Goal: Task Accomplishment & Management: Complete application form

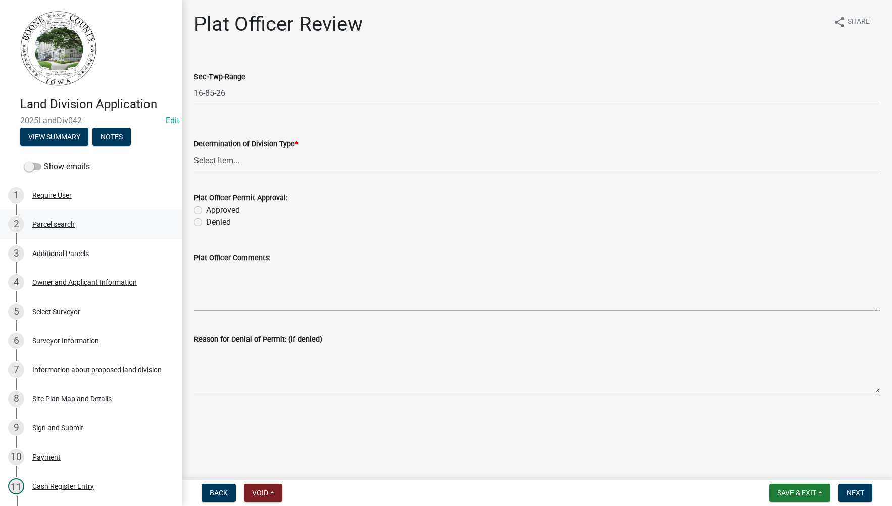
click at [65, 222] on div "Parcel search" at bounding box center [53, 224] width 42 height 7
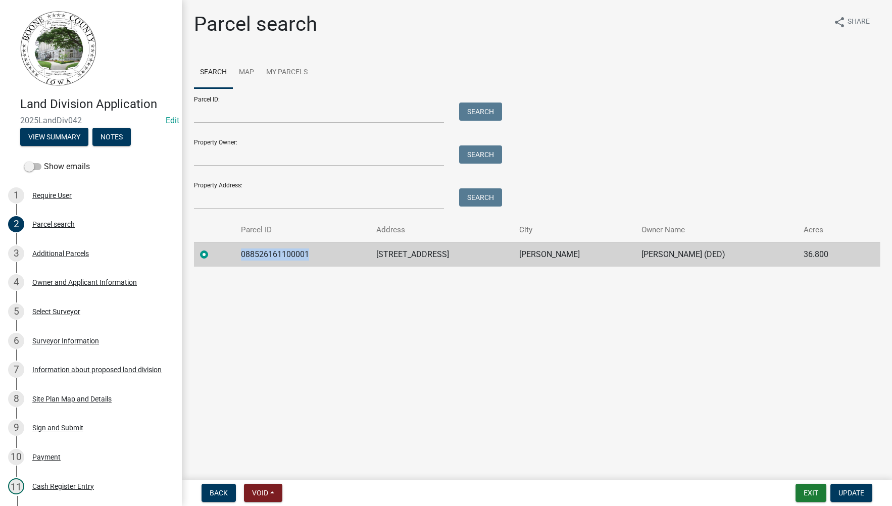
drag, startPoint x: 335, startPoint y: 258, endPoint x: 245, endPoint y: 260, distance: 89.4
click at [245, 260] on tr "088526161100001 [STREET_ADDRESS][PERSON_NAME][PERSON_NAME] 36.800" at bounding box center [537, 254] width 686 height 25
copy td "088526161100001"
click at [83, 398] on div "Site Plan Map and Details" at bounding box center [71, 398] width 79 height 7
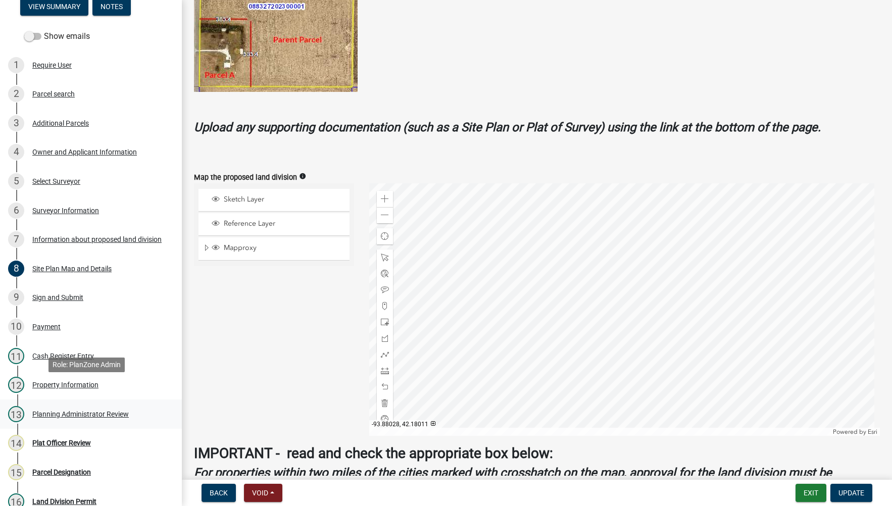
scroll to position [151, 0]
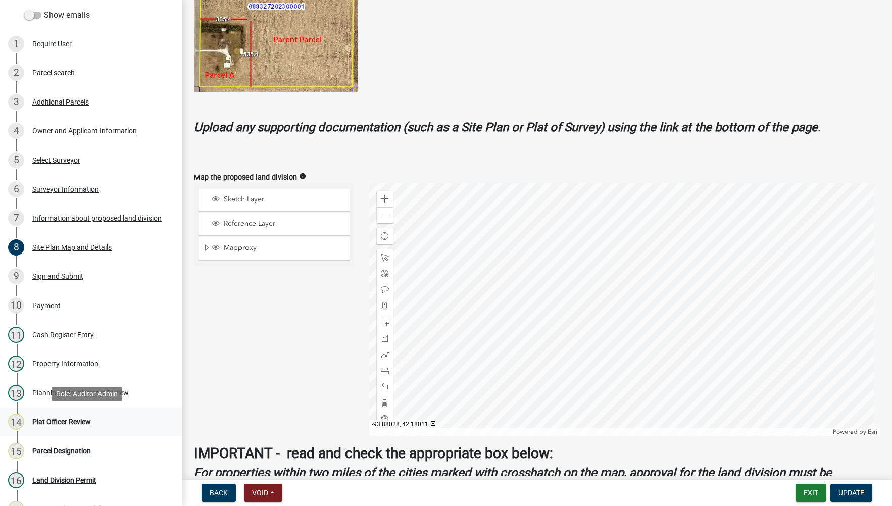
click at [72, 424] on div "Plat Officer Review" at bounding box center [61, 421] width 59 height 7
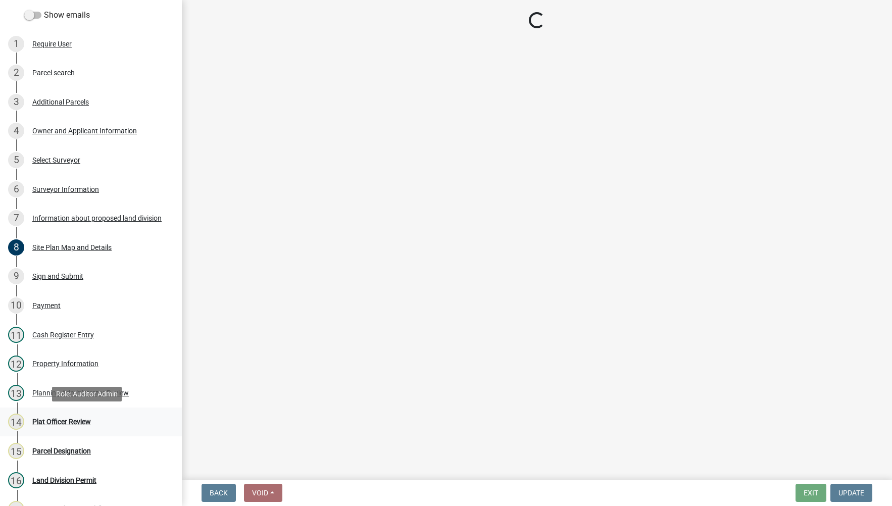
scroll to position [0, 0]
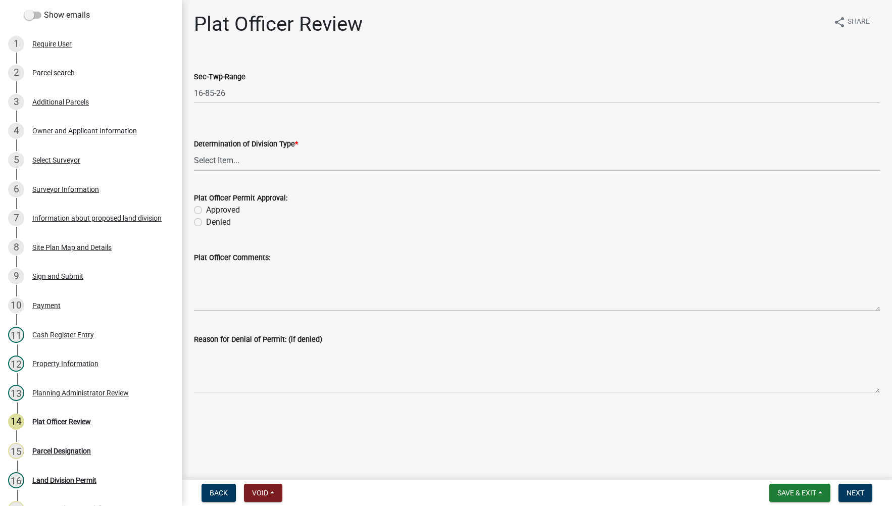
drag, startPoint x: 262, startPoint y: 162, endPoint x: 255, endPoint y: 170, distance: 10.1
click at [262, 162] on select "Select Item... Property Split Agriculture No Metes and Bounds Needed Property L…" at bounding box center [537, 160] width 686 height 21
click at [194, 150] on select "Select Item... Property Split Agriculture No Metes and Bounds Needed Property L…" at bounding box center [537, 160] width 686 height 21
select select "35ecdd3f-3ad4-4064-85d7-a85d15e9cf93"
click at [206, 210] on label "Approved" at bounding box center [223, 210] width 34 height 12
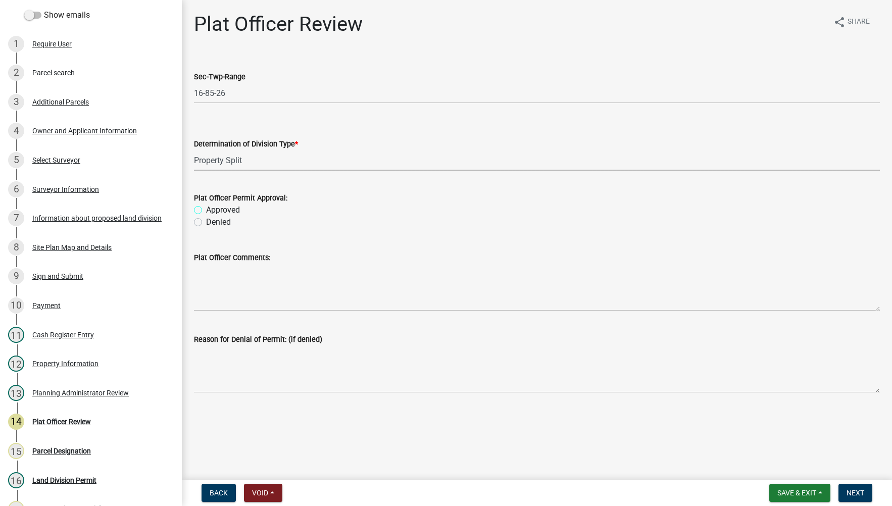
click at [206, 210] on input "Approved" at bounding box center [209, 207] width 7 height 7
radio input "true"
click at [863, 490] on span "Next" at bounding box center [855, 493] width 18 height 8
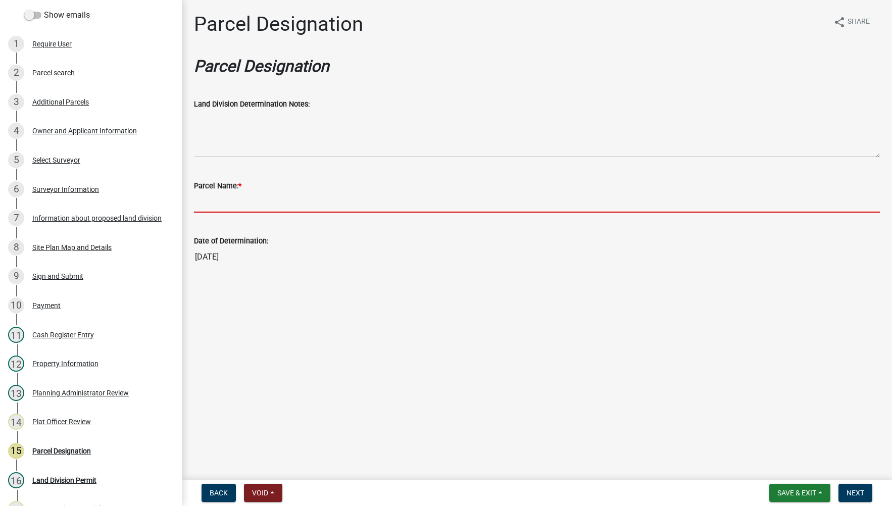
click at [352, 204] on input "Parcel Name: *" at bounding box center [537, 202] width 686 height 21
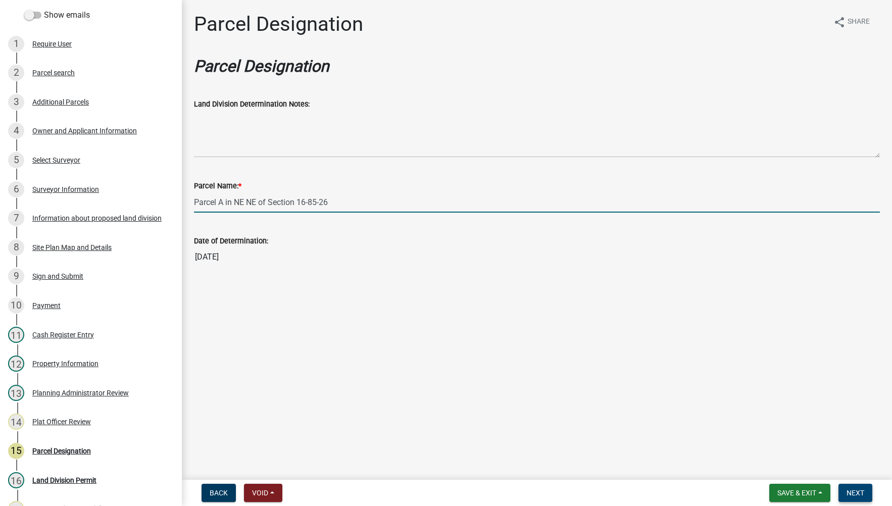
type input "Parcel A in NE NE of Section 16-85-26"
click at [854, 492] on span "Next" at bounding box center [855, 493] width 18 height 8
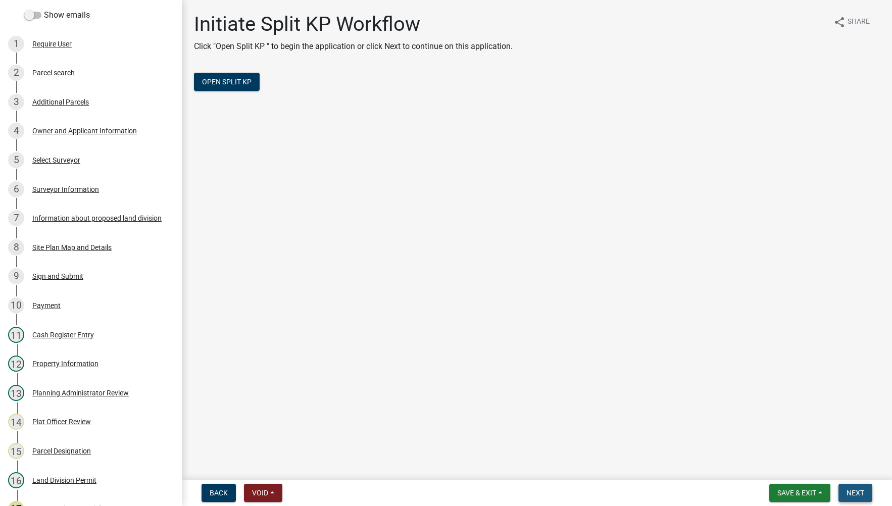
click at [864, 495] on button "Next" at bounding box center [855, 493] width 34 height 18
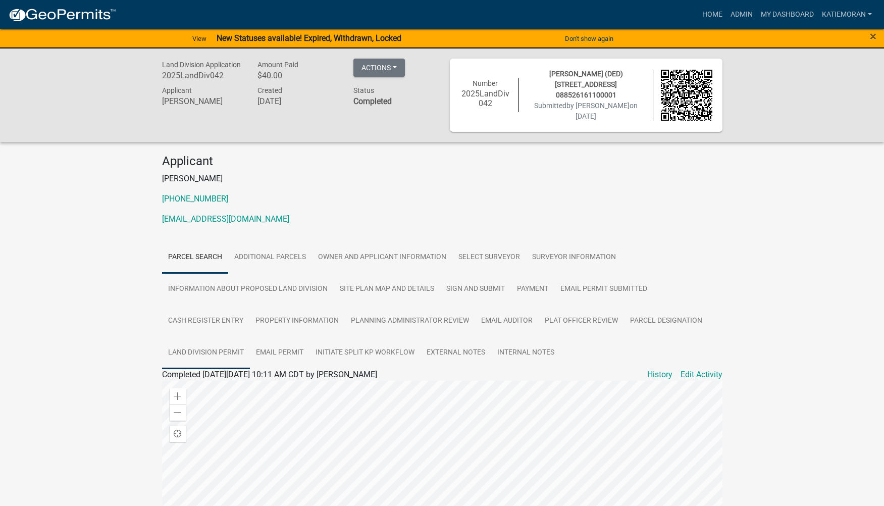
click at [226, 343] on link "Land Division Permit" at bounding box center [206, 353] width 88 height 32
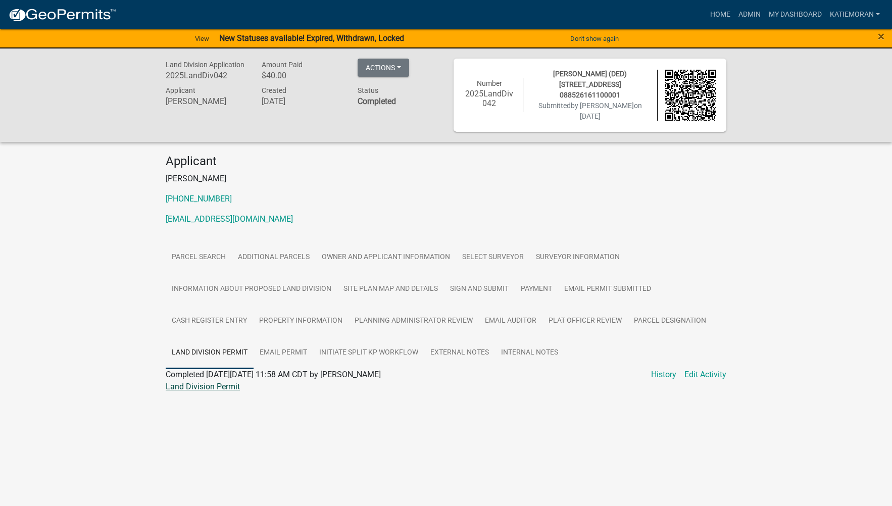
click at [224, 386] on link "Land Division Permit" at bounding box center [203, 387] width 74 height 10
